Goal: Task Accomplishment & Management: Use online tool/utility

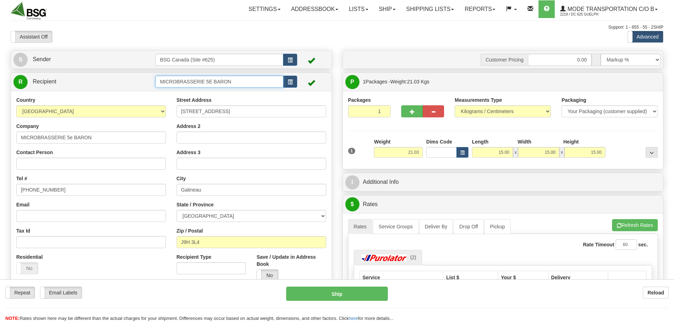
drag, startPoint x: 245, startPoint y: 82, endPoint x: 48, endPoint y: 80, distance: 197.0
click at [50, 81] on tr "R Recipient MICROBRASSERIE 5E BARON" at bounding box center [170, 82] width 315 height 15
click at [210, 94] on div "BREW REVOLUTION" at bounding box center [217, 93] width 121 height 8
type input "BREW REVOLUTION"
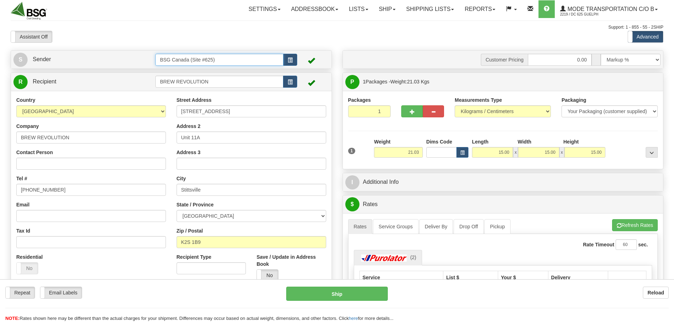
click at [253, 54] on input "BSG Canada (Site #625)" at bounding box center [219, 60] width 128 height 12
click at [290, 60] on span "button" at bounding box center [290, 60] width 5 height 5
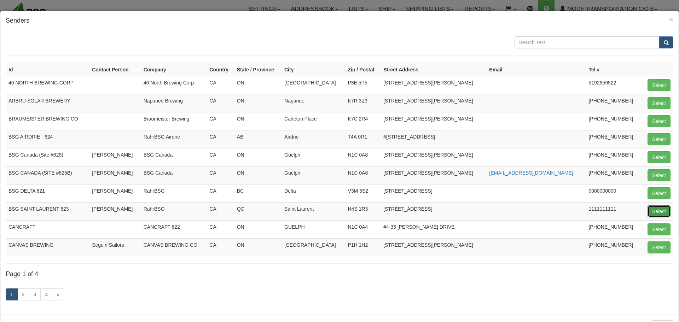
click at [655, 210] on button "Select" at bounding box center [659, 211] width 23 height 12
type input "BSG SAINT LAURENT 623"
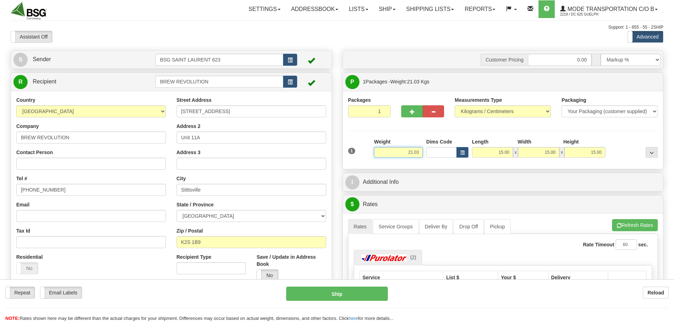
drag, startPoint x: 411, startPoint y: 154, endPoint x: 445, endPoint y: 156, distance: 34.0
click at [442, 156] on div "1 Weight 21.03 Dims Code x x" at bounding box center [502, 150] width 313 height 25
paste input "0.6252"
type input "0.63"
click at [618, 145] on div at bounding box center [633, 147] width 52 height 19
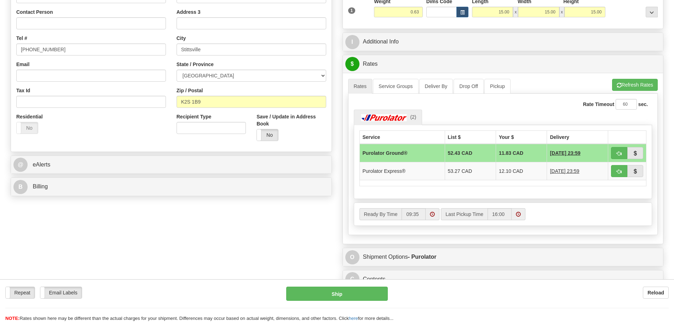
scroll to position [141, 0]
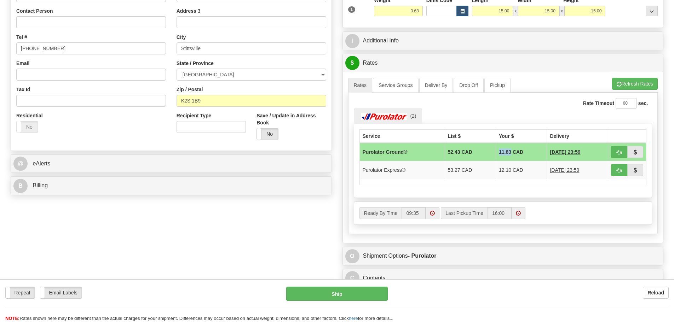
drag, startPoint x: 492, startPoint y: 152, endPoint x: 504, endPoint y: 153, distance: 11.7
click at [504, 153] on td "11.83 CAD" at bounding box center [521, 152] width 51 height 18
copy td "11.83"
